Goal: Task Accomplishment & Management: Complete application form

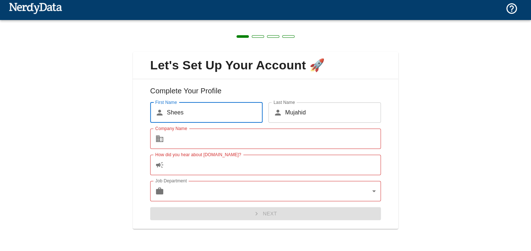
scroll to position [4, 0]
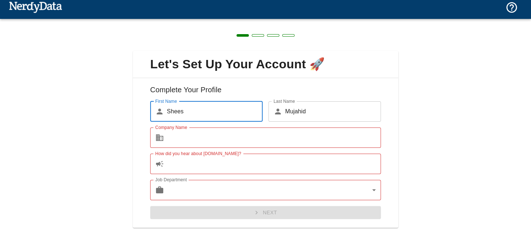
click at [228, 136] on input "Company Name" at bounding box center [274, 137] width 214 height 20
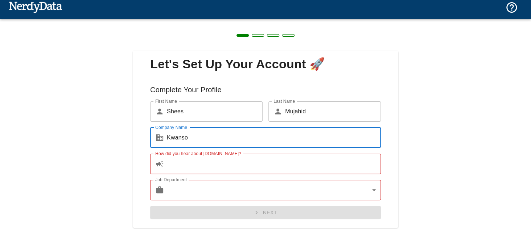
type input "Kwanso"
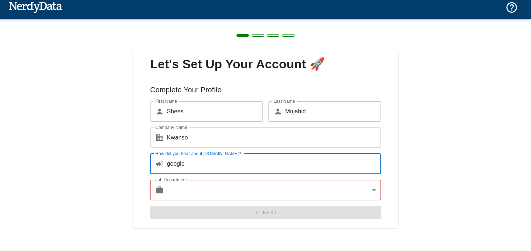
type input "google"
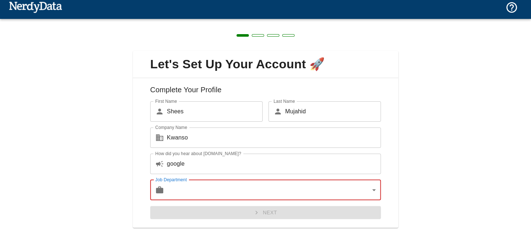
click at [231, 25] on body "Technologies Domains Pricing Products Create a Report Create a list of websites…" at bounding box center [265, 12] width 531 height 25
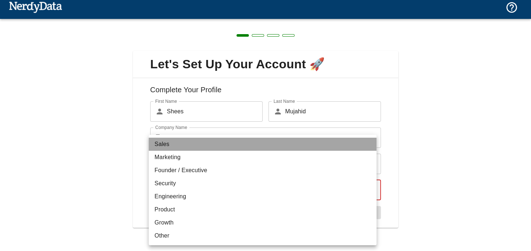
click at [176, 147] on li "Sales" at bounding box center [263, 143] width 228 height 13
type input "sales"
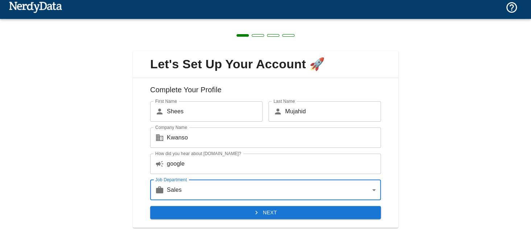
click at [262, 213] on button "Next" at bounding box center [265, 212] width 231 height 13
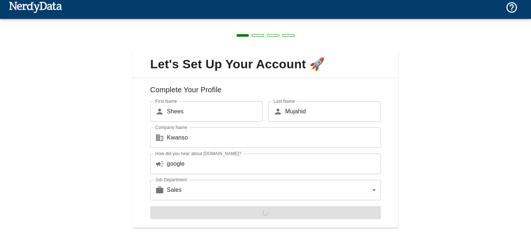
scroll to position [0, 0]
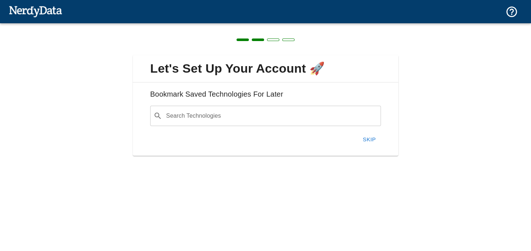
click at [220, 117] on input "Search Technologies" at bounding box center [271, 116] width 212 height 14
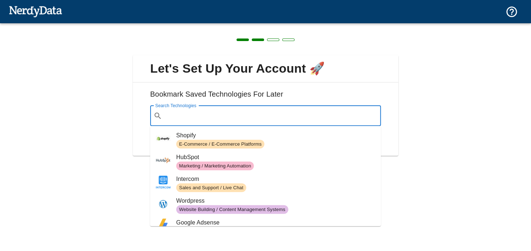
click at [455, 118] on div "Let's Set Up Your Account 🚀 Bookmark Saved Technologies For Later Search Techno…" at bounding box center [265, 101] width 531 height 156
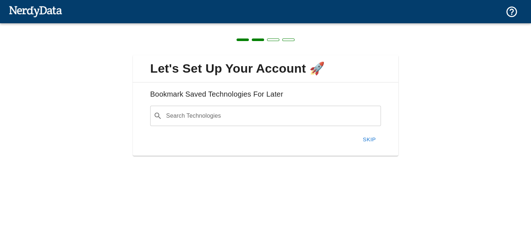
click at [338, 118] on input "Search Technologies" at bounding box center [271, 116] width 212 height 14
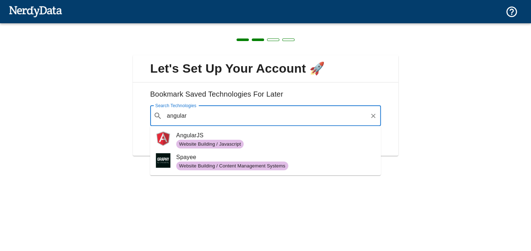
click at [290, 138] on span "AngularJS" at bounding box center [275, 135] width 199 height 9
type input "angular"
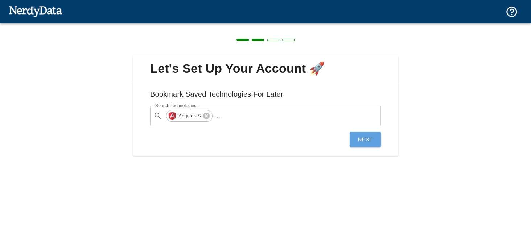
click at [372, 140] on button "Next" at bounding box center [364, 139] width 31 height 15
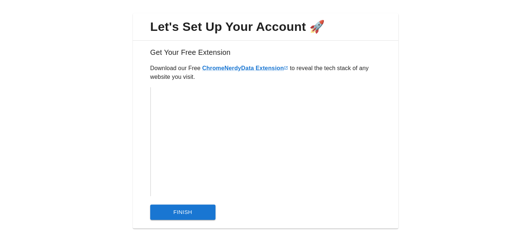
scroll to position [42, 0]
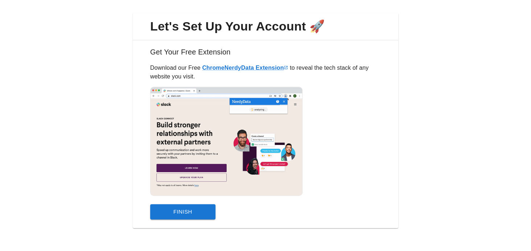
click at [190, 207] on button "Finish" at bounding box center [182, 211] width 65 height 15
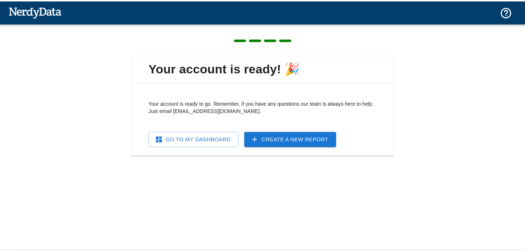
scroll to position [0, 0]
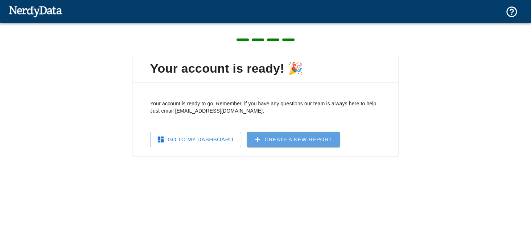
click at [282, 146] on link "Create a New Report" at bounding box center [293, 139] width 93 height 15
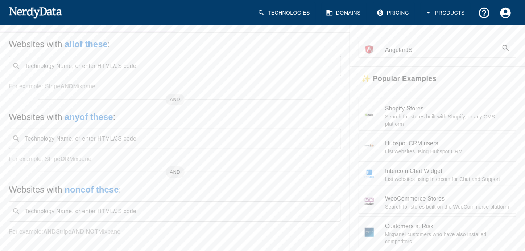
scroll to position [36, 0]
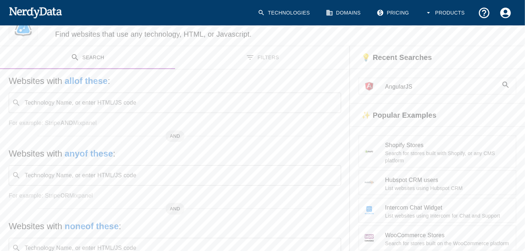
click at [115, 104] on div "Technology Name, or enter HTML/JS code ​ Technology Name, or enter HTML/JS code" at bounding box center [175, 102] width 332 height 20
type input "angular"
click at [403, 85] on span "AngularJS" at bounding box center [441, 86] width 113 height 9
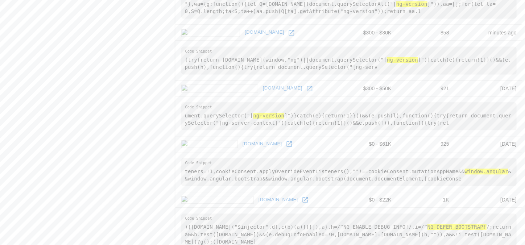
scroll to position [870, 0]
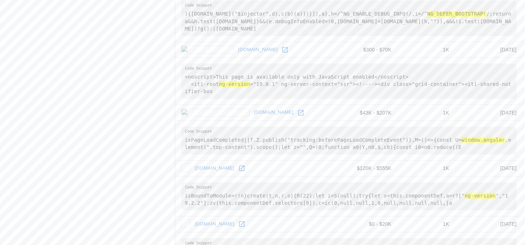
scroll to position [1068, 0]
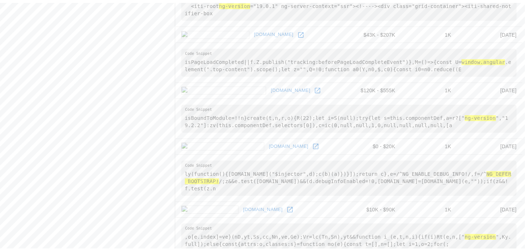
scroll to position [0, 0]
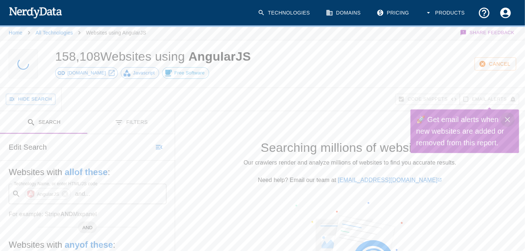
click at [509, 119] on icon "Close" at bounding box center [507, 119] width 9 height 9
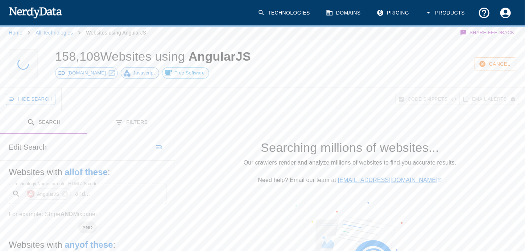
click at [451, 11] on button "Products" at bounding box center [446, 12] width 50 height 21
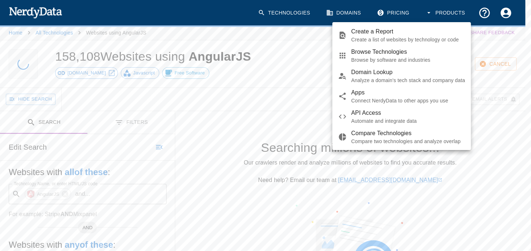
click at [505, 16] on div at bounding box center [265, 125] width 531 height 251
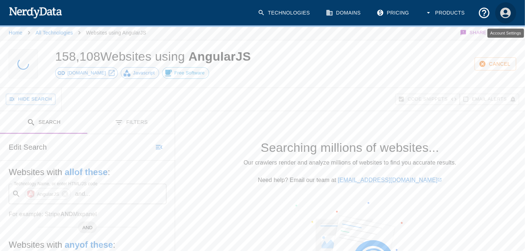
click at [503, 16] on icon "Account Settings" at bounding box center [505, 12] width 11 height 11
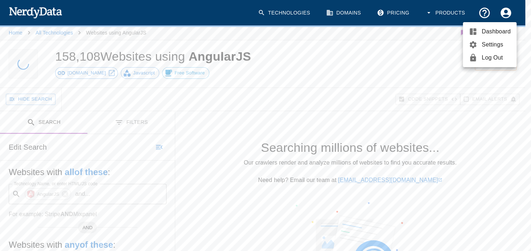
click at [356, 17] on div at bounding box center [265, 125] width 531 height 251
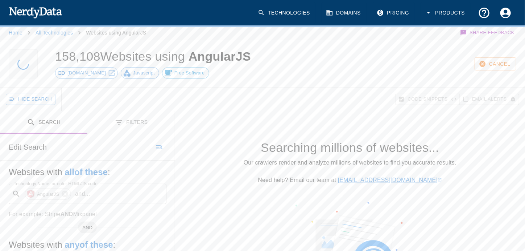
click at [347, 13] on link "Domains" at bounding box center [344, 12] width 45 height 21
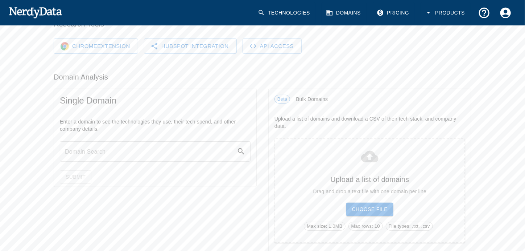
scroll to position [73, 0]
click at [306, 16] on link "Technologies" at bounding box center [284, 12] width 62 height 21
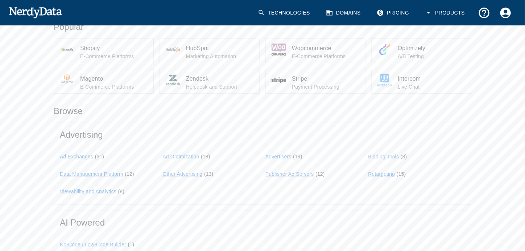
scroll to position [145, 0]
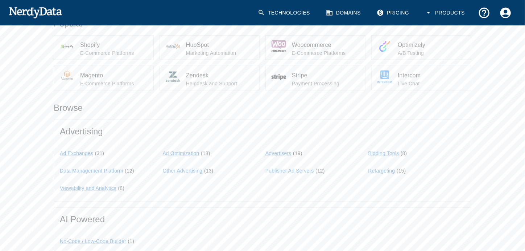
click at [303, 50] on p "E-Commerce Platforms" at bounding box center [325, 52] width 67 height 7
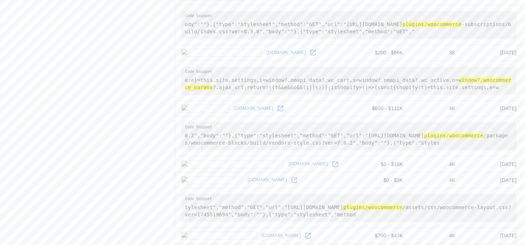
scroll to position [1257, 0]
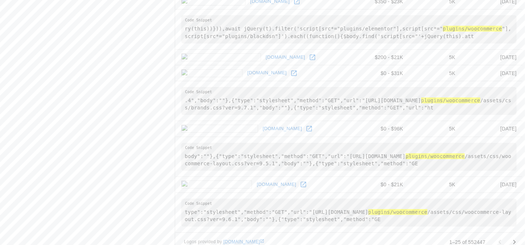
click at [517, 238] on icon "Go to next page" at bounding box center [514, 242] width 9 height 9
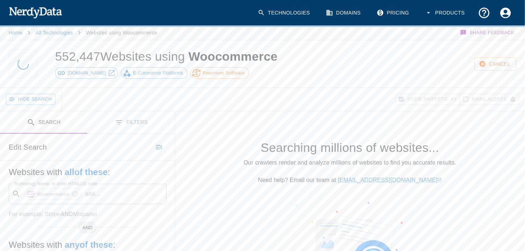
click at [46, 97] on button "Hide Search" at bounding box center [31, 99] width 50 height 11
